Goal: Information Seeking & Learning: Check status

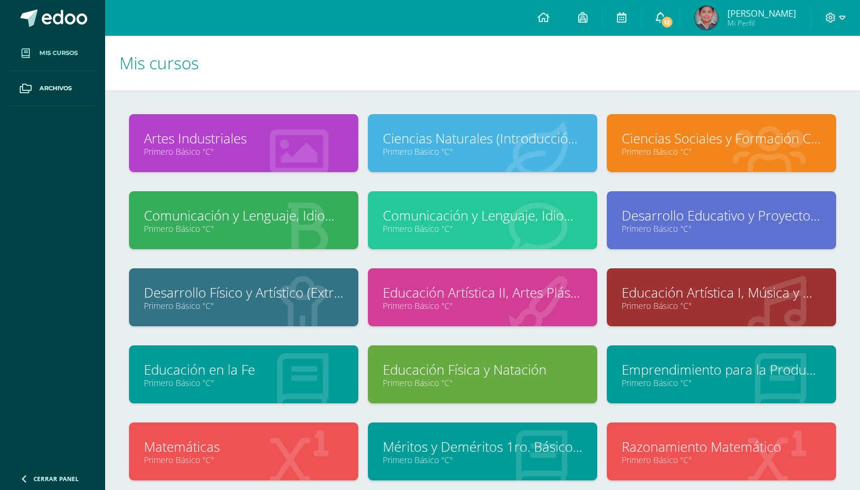
click at [659, 11] on span at bounding box center [661, 17] width 10 height 13
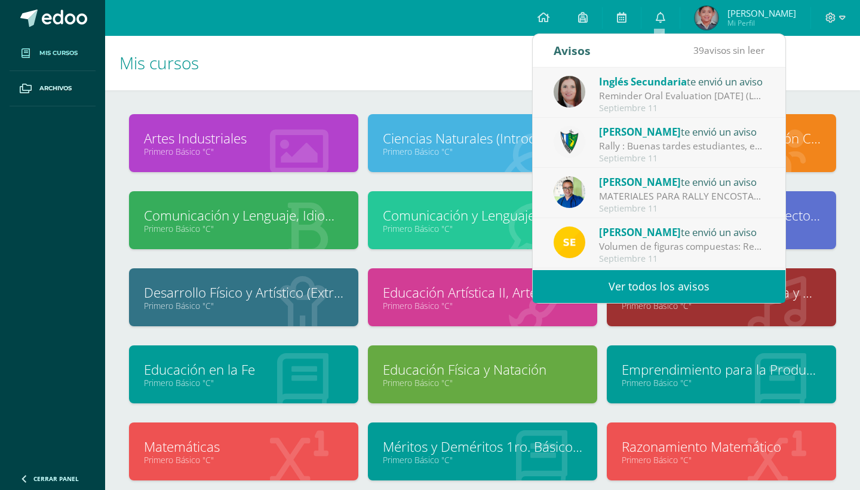
click at [707, 104] on div "Septiembre 11" at bounding box center [682, 108] width 166 height 10
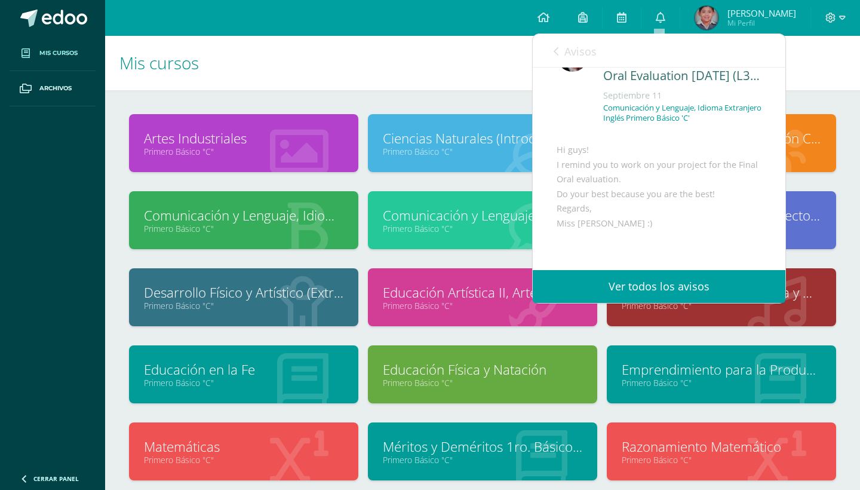
scroll to position [47, 0]
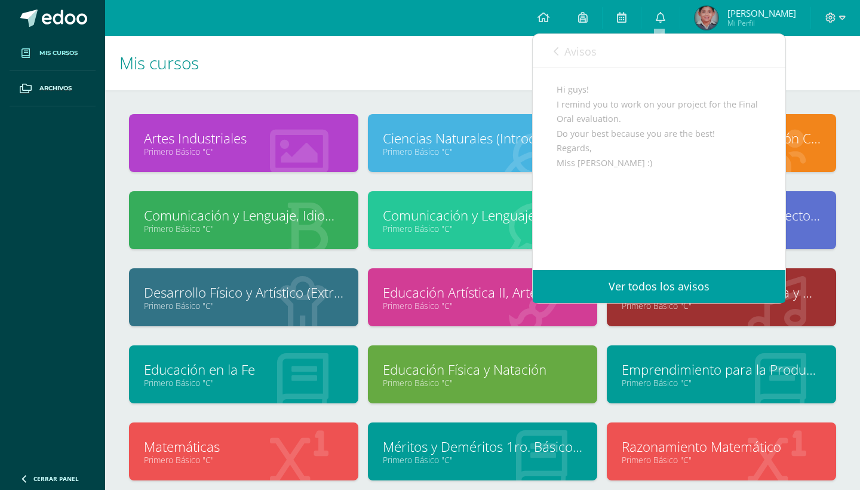
click at [596, 59] on span "Avisos" at bounding box center [581, 51] width 32 height 14
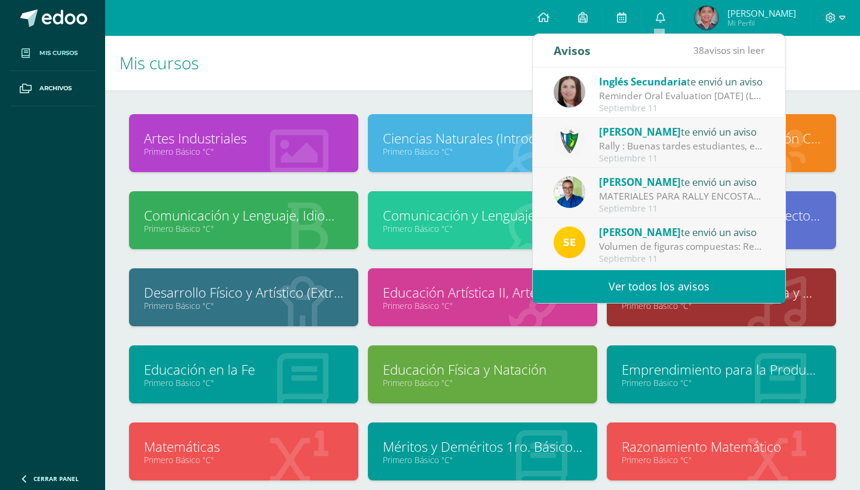
click at [673, 158] on div "Septiembre 11" at bounding box center [682, 159] width 166 height 10
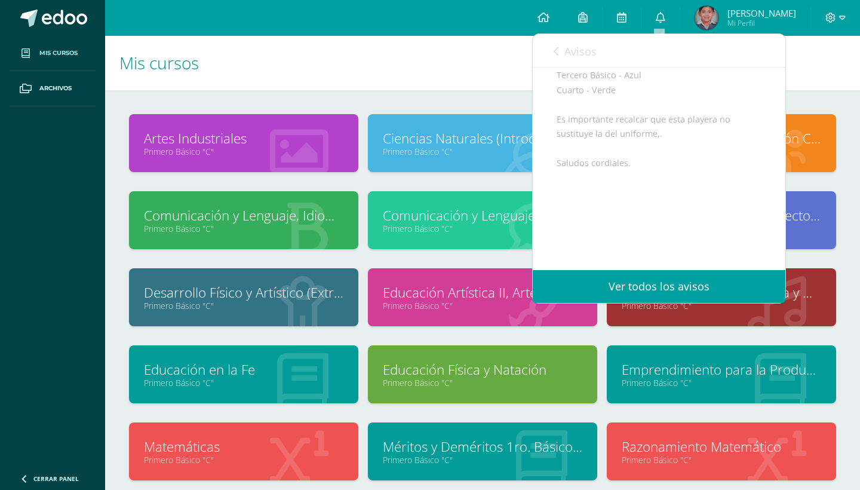
scroll to position [262, 0]
click at [590, 61] on link "Avisos" at bounding box center [575, 51] width 43 height 34
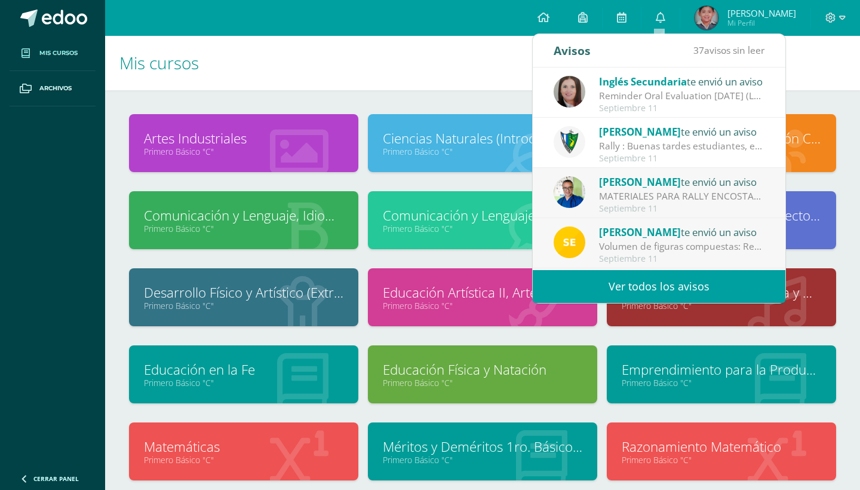
scroll to position [26, 0]
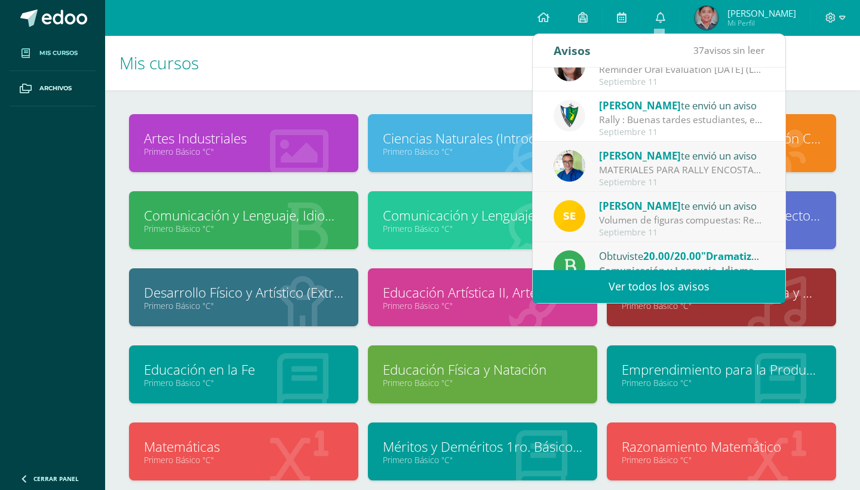
click at [648, 154] on span "[PERSON_NAME]" at bounding box center [640, 156] width 82 height 14
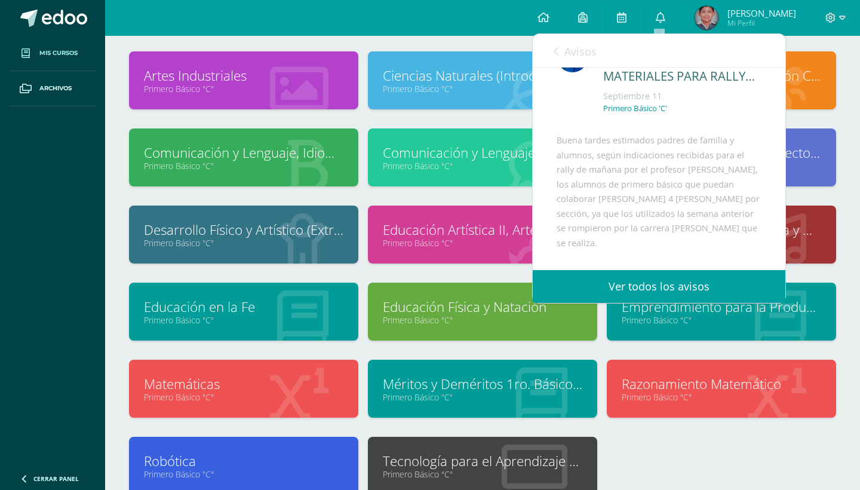
scroll to position [47, 0]
click at [530, 37] on div "Artes Industriales Primero Básico "C" Ciencias Naturales (Introducción a la Bio…" at bounding box center [482, 310] width 755 height 566
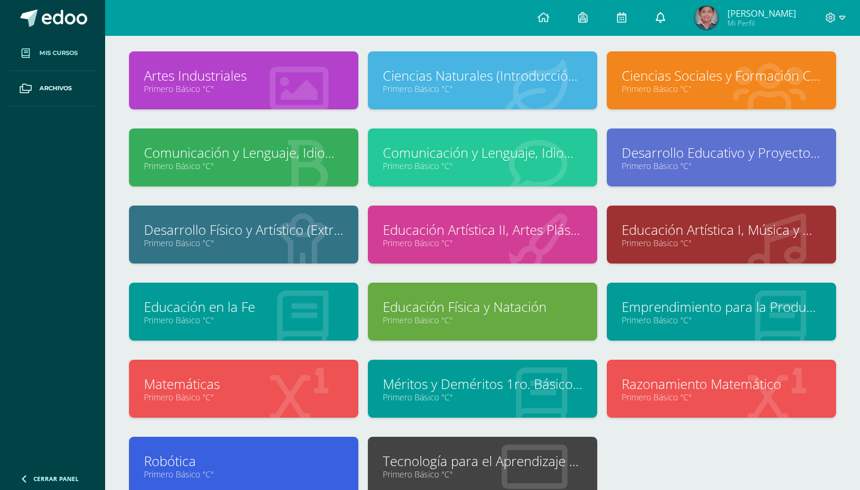
click at [661, 24] on span at bounding box center [661, 17] width 10 height 13
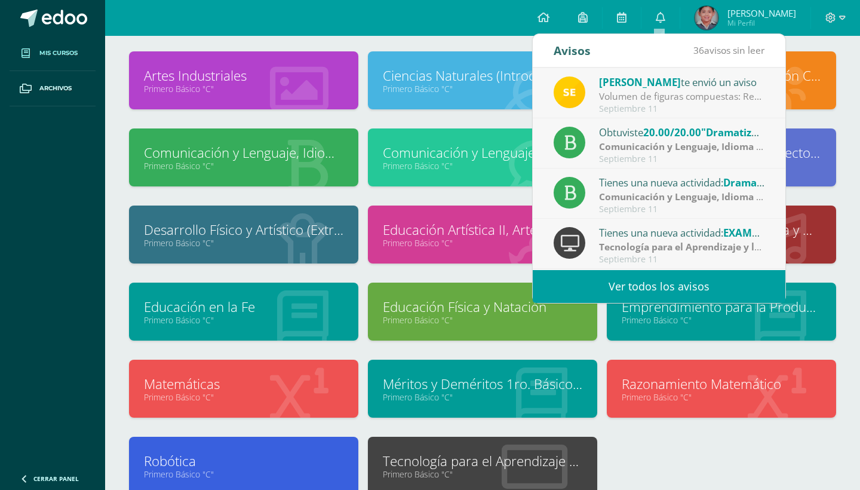
scroll to position [155, 0]
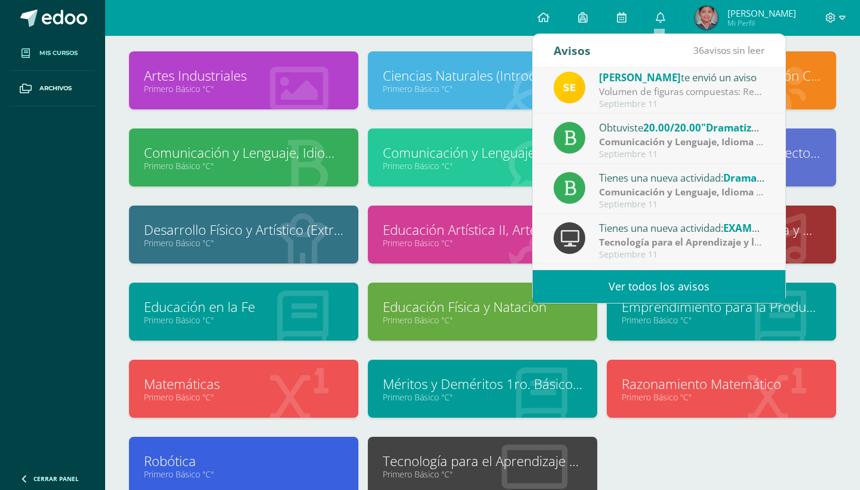
click at [695, 151] on div "Septiembre 11" at bounding box center [682, 154] width 166 height 10
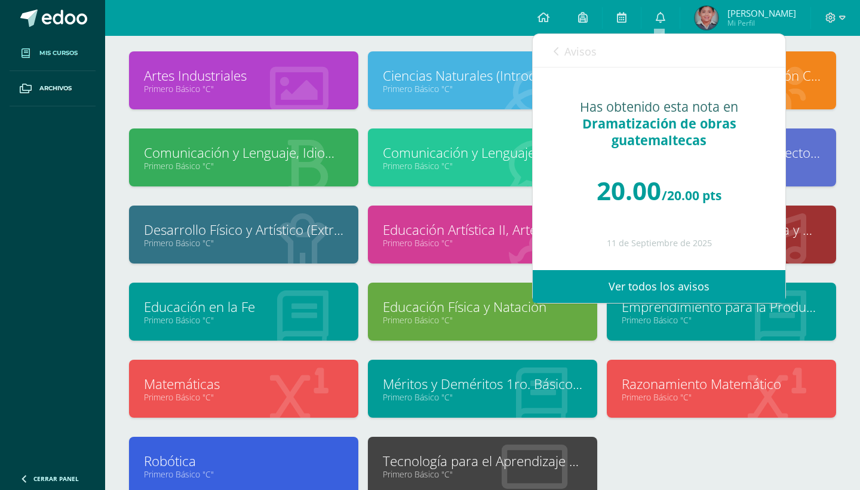
click at [589, 57] on span "Avisos" at bounding box center [581, 51] width 32 height 14
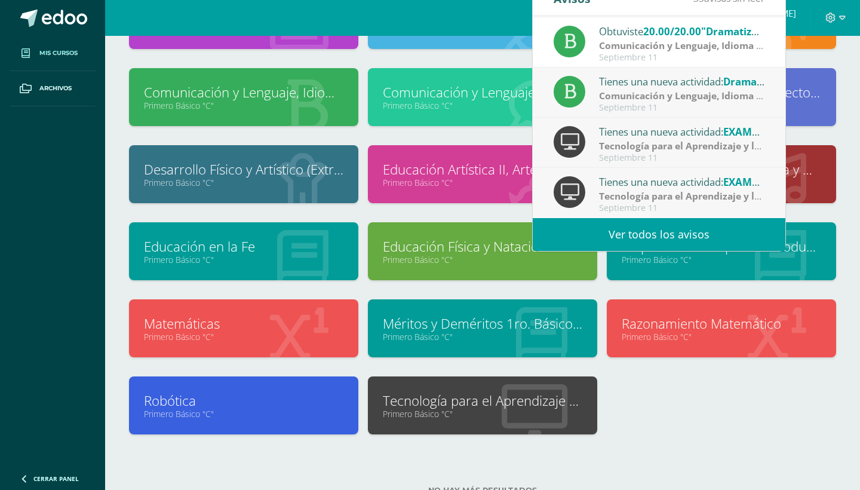
scroll to position [142, 0]
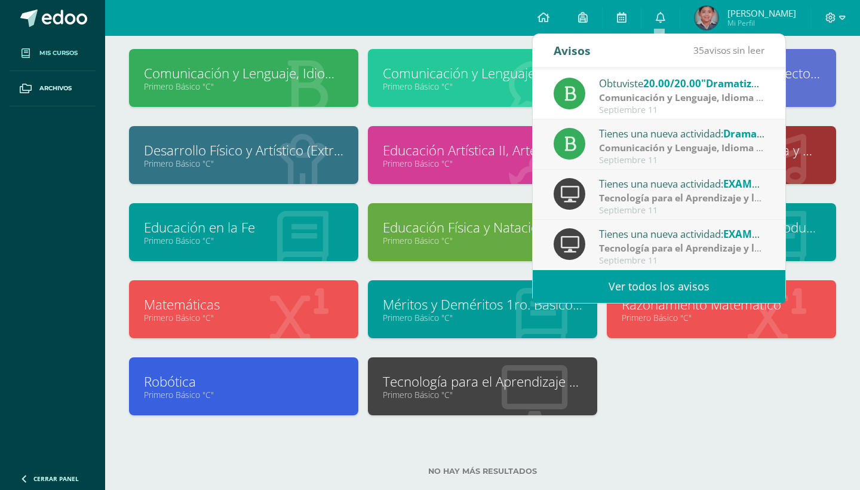
click at [686, 286] on link "Ver todos los avisos" at bounding box center [659, 286] width 253 height 33
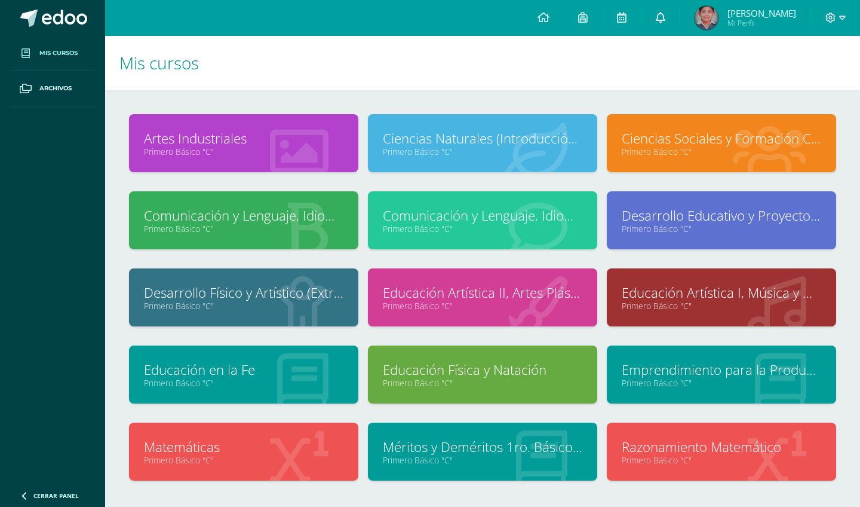
click at [661, 18] on icon at bounding box center [661, 17] width 10 height 11
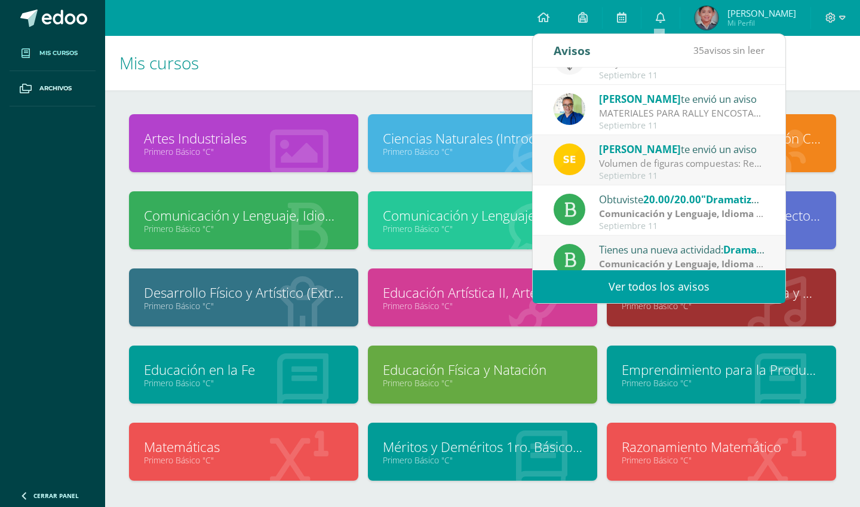
scroll to position [82, 0]
click at [705, 172] on div "Septiembre 11" at bounding box center [682, 177] width 166 height 10
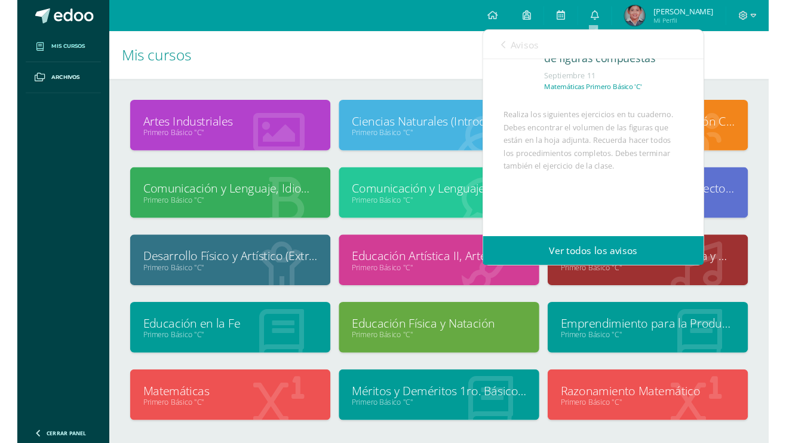
scroll to position [115, 0]
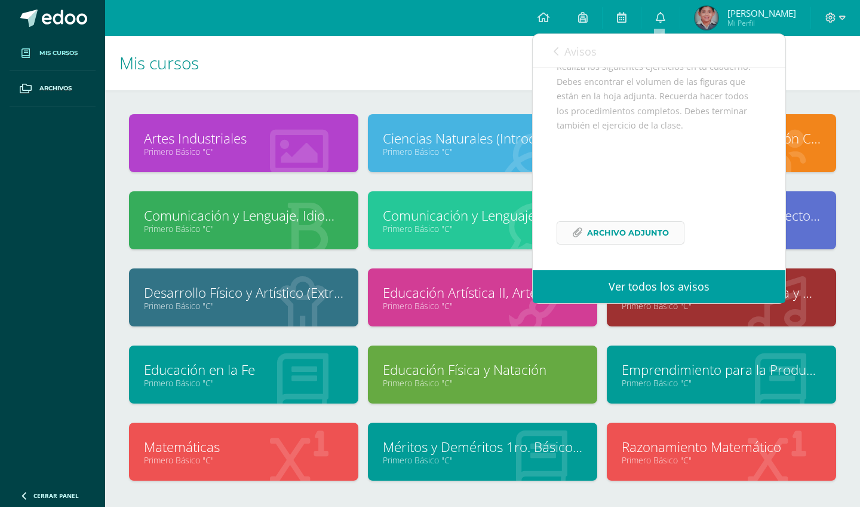
click at [651, 244] on span "Archivo Adjunto" at bounding box center [628, 233] width 82 height 22
